Goal: Complete application form

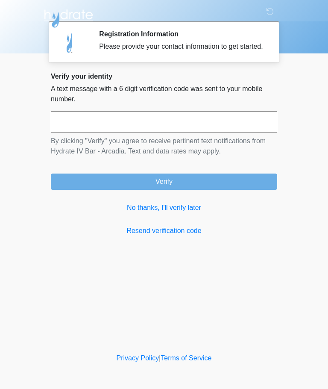
click at [216, 132] on input "text" at bounding box center [164, 121] width 226 height 21
type input "******"
click at [203, 188] on button "Verify" at bounding box center [164, 181] width 226 height 16
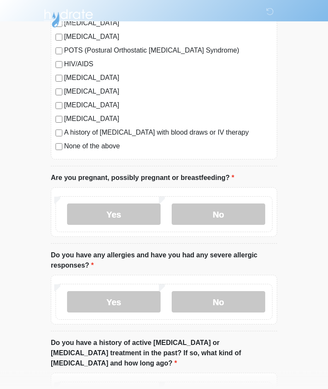
scroll to position [246, 0]
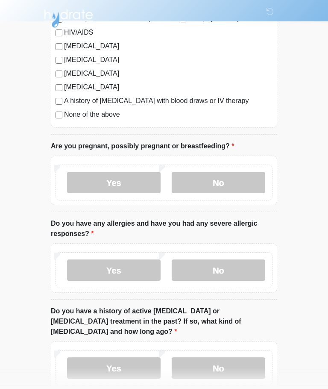
click at [236, 185] on label "No" at bounding box center [219, 182] width 94 height 21
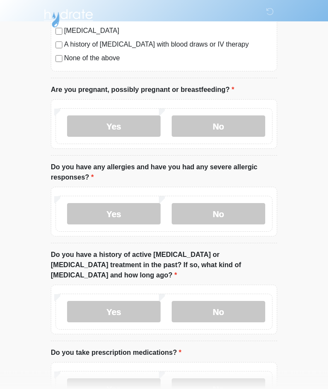
scroll to position [304, 0]
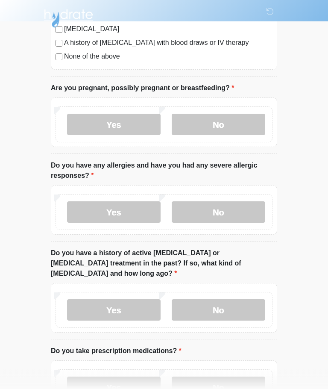
click at [235, 214] on label "No" at bounding box center [219, 212] width 94 height 21
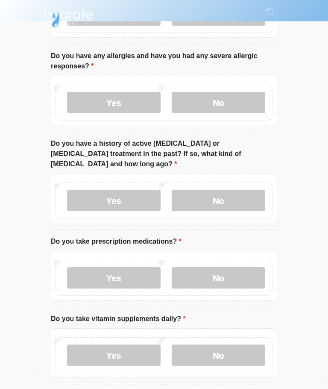
scroll to position [414, 0]
click at [241, 195] on label "No" at bounding box center [219, 199] width 94 height 21
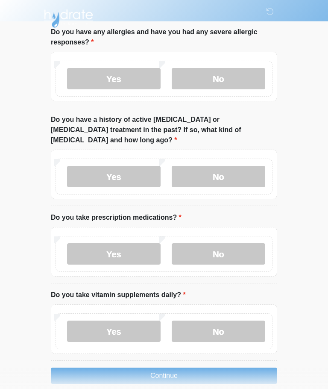
click at [231, 246] on label "No" at bounding box center [219, 253] width 94 height 21
click at [91, 320] on label "Yes" at bounding box center [114, 330] width 94 height 21
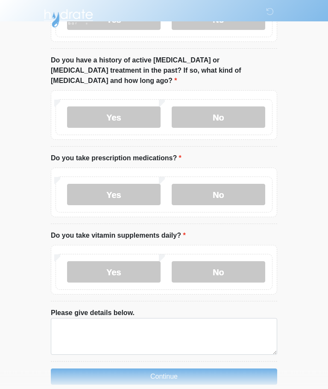
scroll to position [498, 0]
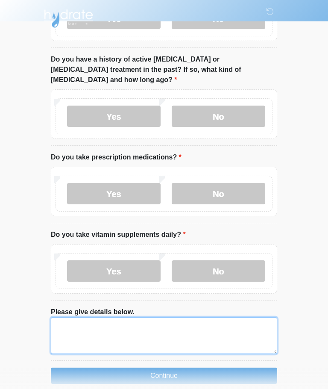
click at [209, 325] on textarea "Please give details below." at bounding box center [164, 335] width 226 height 37
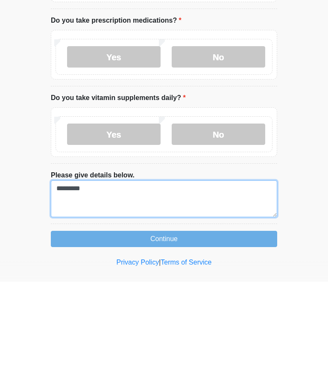
type textarea "*********"
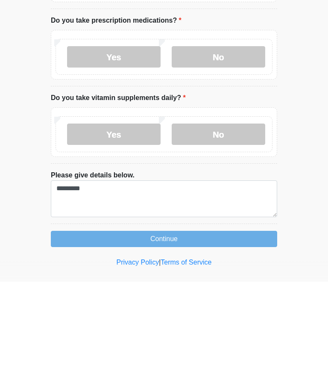
click at [84, 338] on button "Continue" at bounding box center [164, 346] width 226 height 16
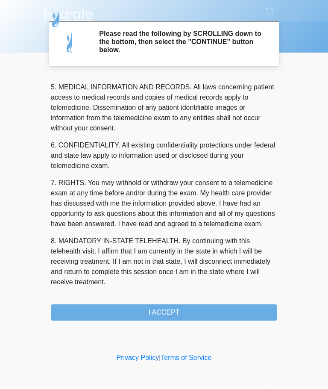
scroll to position [278, 0]
click at [180, 313] on button "I ACCEPT" at bounding box center [164, 312] width 226 height 16
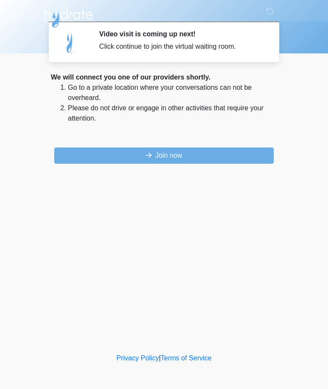
click at [184, 154] on button "Join now" at bounding box center [163, 155] width 219 height 16
